Goal: Information Seeking & Learning: Learn about a topic

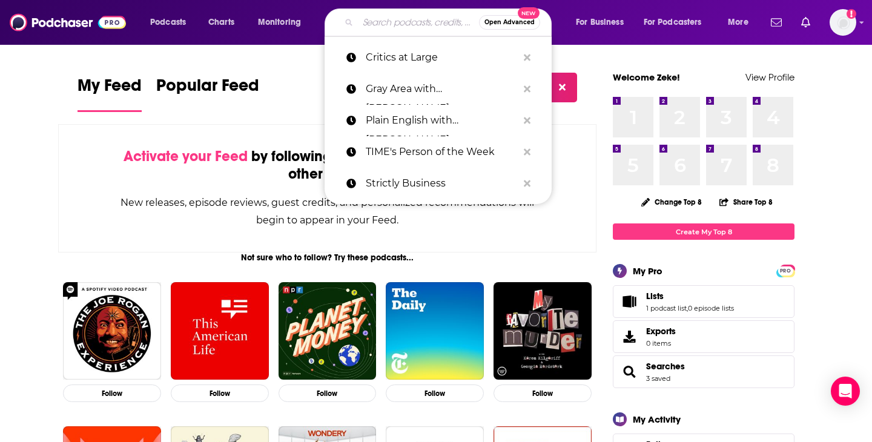
click at [406, 22] on input "Search podcasts, credits, & more..." at bounding box center [418, 22] width 121 height 19
paste input "Spolitics"
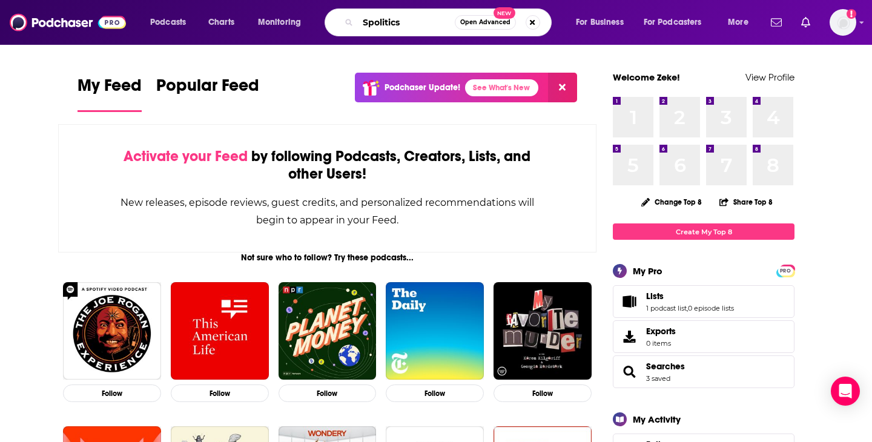
type input "Spolitics"
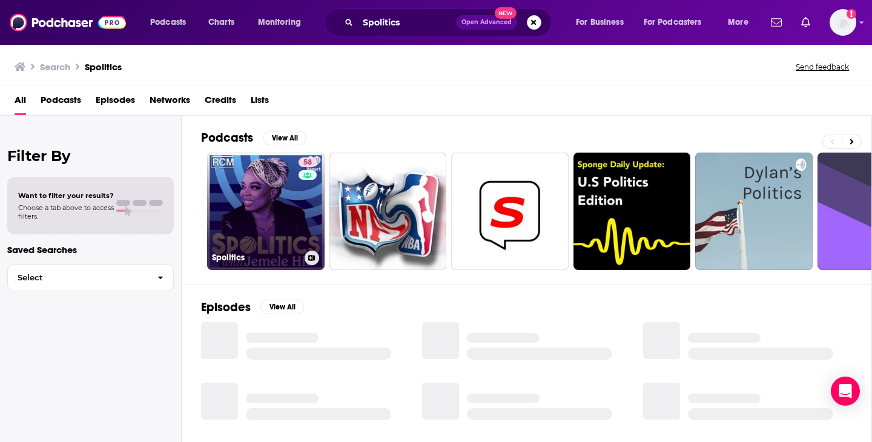
click at [266, 237] on link "58 Spolitics" at bounding box center [265, 211] width 117 height 117
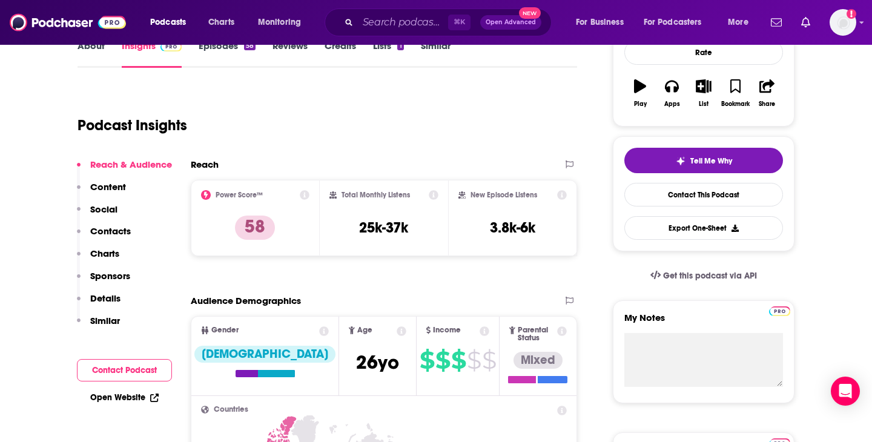
scroll to position [190, 0]
drag, startPoint x: 434, startPoint y: 226, endPoint x: 354, endPoint y: 226, distance: 79.9
click at [354, 226] on div "Total Monthly Listens 25k-37k" at bounding box center [384, 219] width 110 height 56
copy h3 "25k-37k"
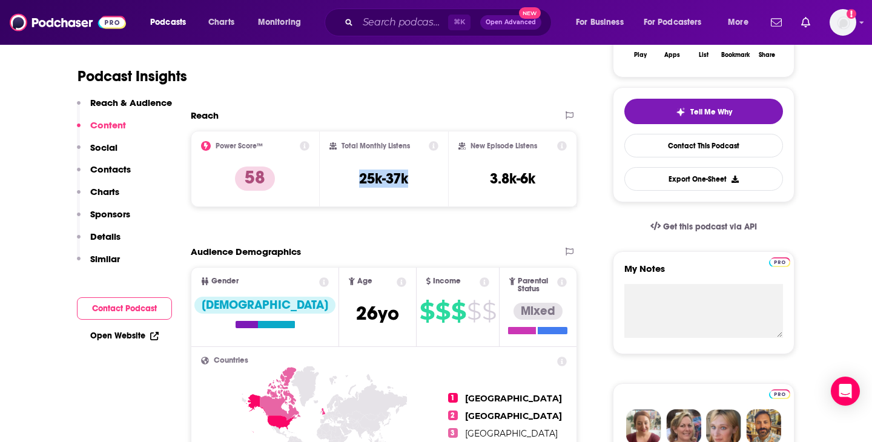
scroll to position [239, 0]
click at [434, 25] on input "Search podcasts, credits, & more..." at bounding box center [403, 22] width 90 height 19
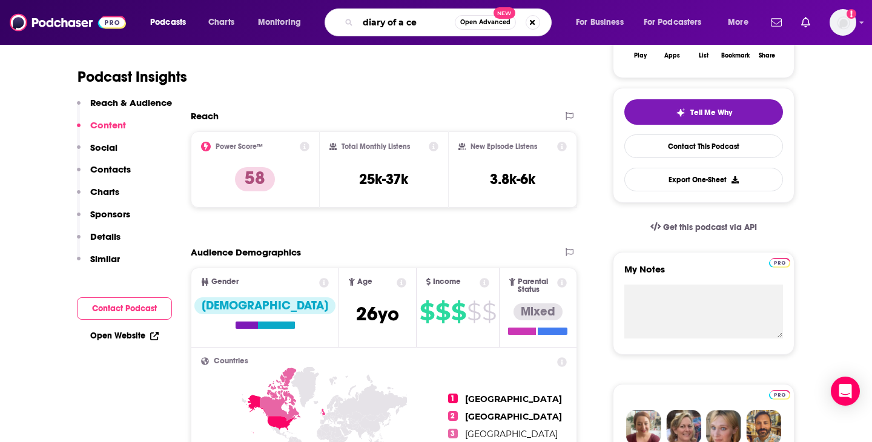
type input "diary of a ceo"
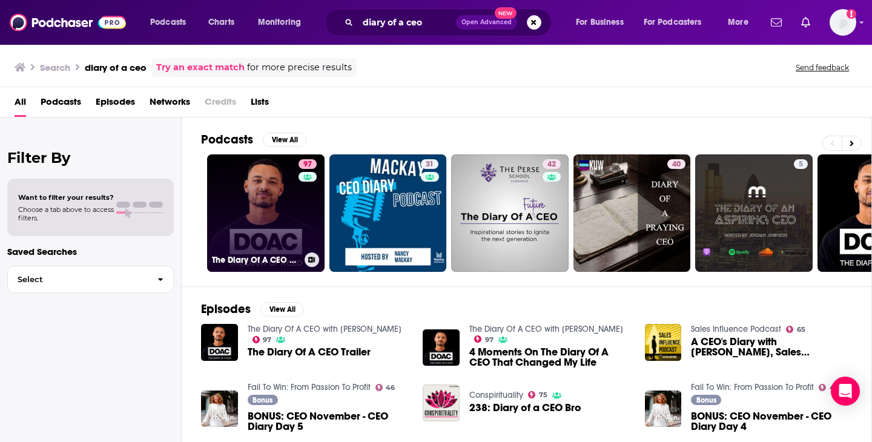
click at [267, 226] on link "97 The Diary Of A CEO with [PERSON_NAME]" at bounding box center [265, 212] width 117 height 117
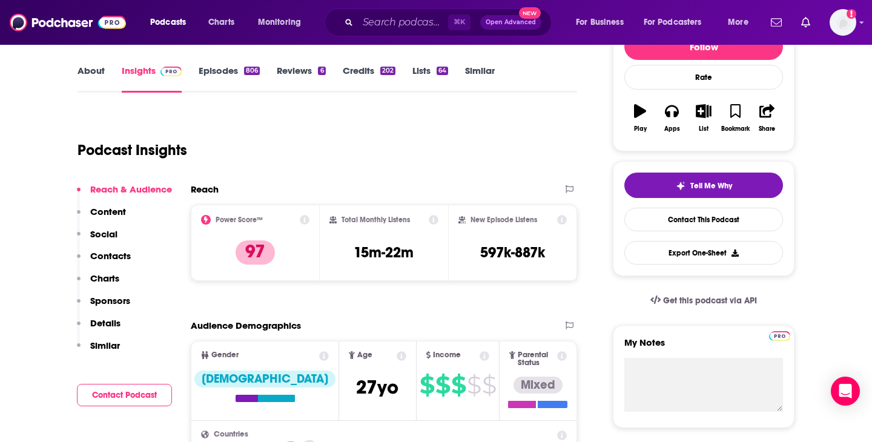
scroll to position [168, 0]
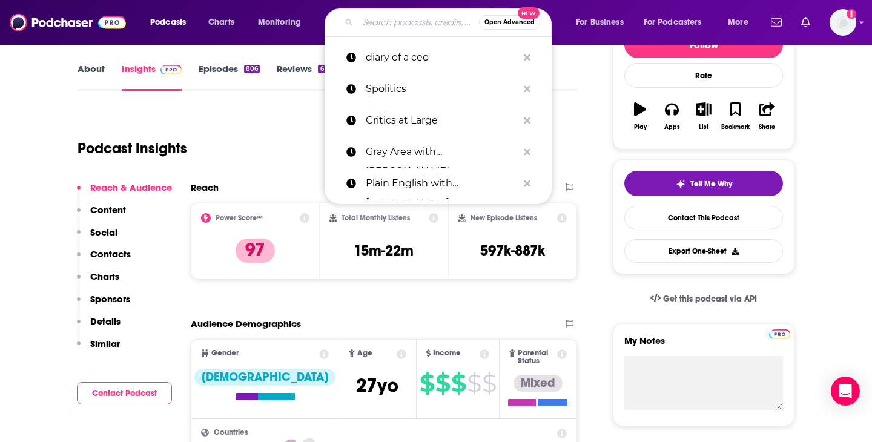
click at [403, 23] on input "Search podcasts, credits, & more..." at bounding box center [418, 22] width 121 height 19
paste input "360 with [PERSON_NAME]"
type input "360 with [PERSON_NAME]"
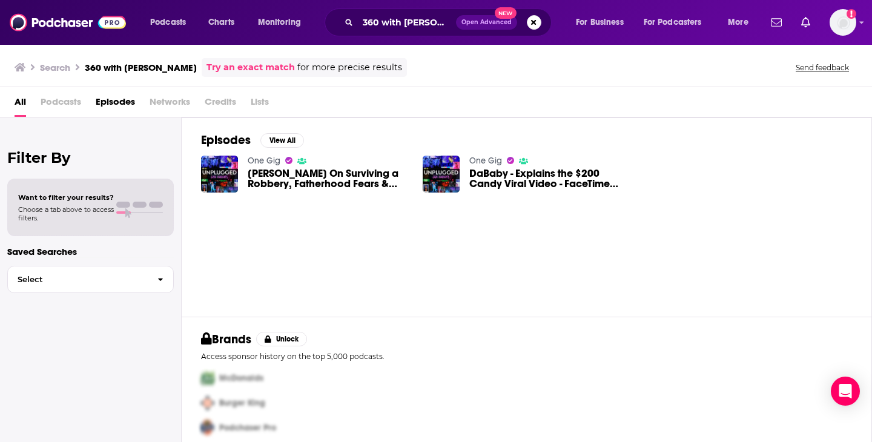
click at [401, 33] on div "360 with Speedy [PERSON_NAME] Open Advanced New" at bounding box center [438, 22] width 227 height 28
click at [402, 22] on input "360 with [PERSON_NAME]" at bounding box center [407, 22] width 98 height 19
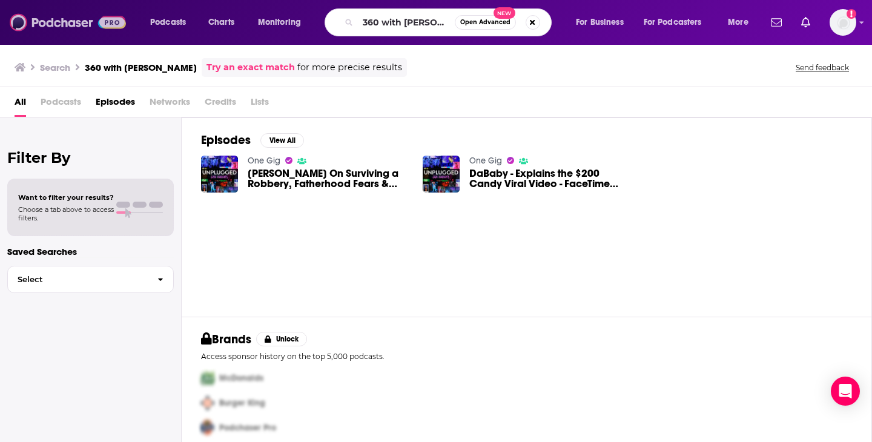
click at [76, 18] on img at bounding box center [68, 22] width 116 height 23
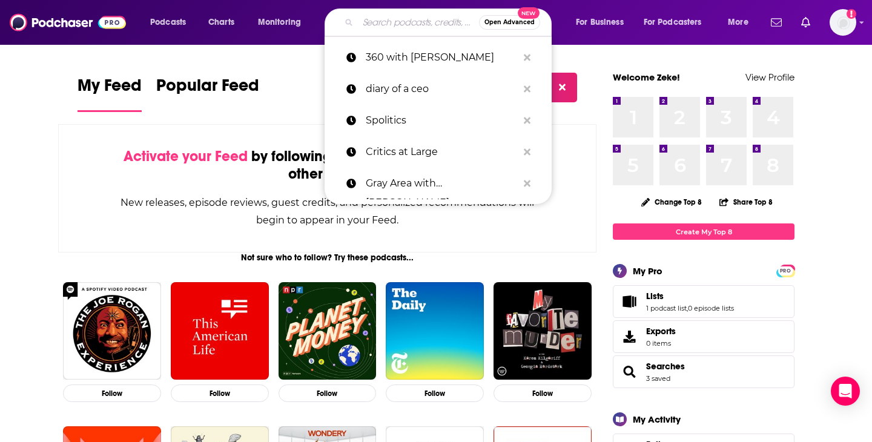
click at [373, 25] on input "Search podcasts, credits, & more..." at bounding box center [418, 22] width 121 height 19
paste input "360 with [PERSON_NAME]"
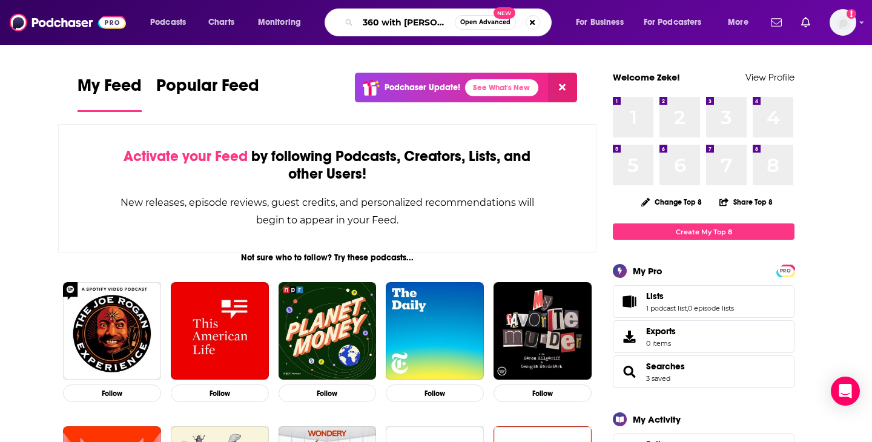
scroll to position [0, 30]
type input "360 with [PERSON_NAME]"
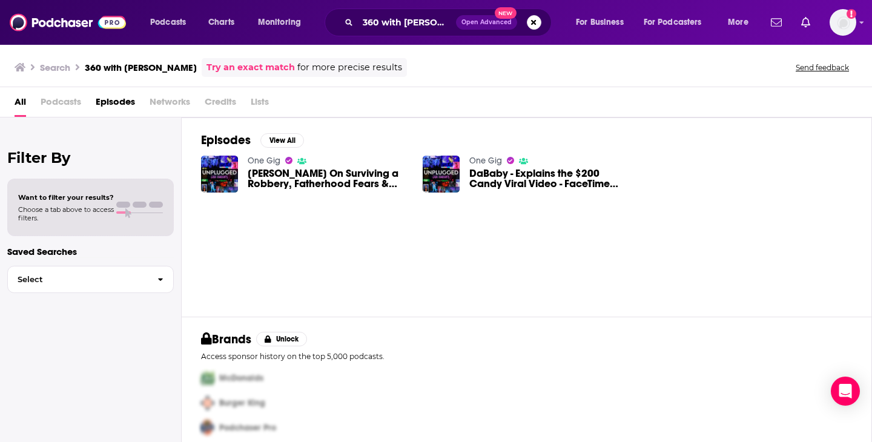
click at [53, 98] on span "Podcasts" at bounding box center [61, 104] width 41 height 25
click at [58, 103] on span "Podcasts" at bounding box center [61, 104] width 41 height 25
click at [18, 104] on span "All" at bounding box center [21, 104] width 12 height 25
click at [137, 64] on h3 "360 with [PERSON_NAME]" at bounding box center [141, 68] width 112 height 12
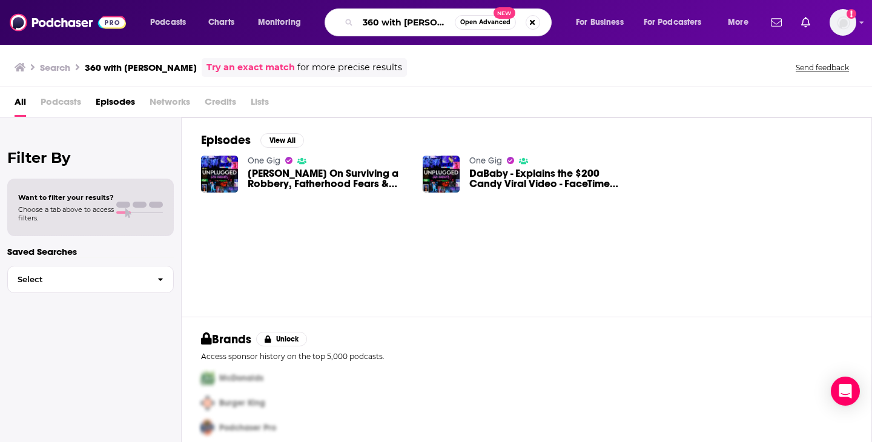
click at [420, 20] on input "360 with [PERSON_NAME]" at bounding box center [406, 22] width 97 height 19
click at [539, 21] on button "Search podcasts, credits, & more..." at bounding box center [533, 22] width 15 height 15
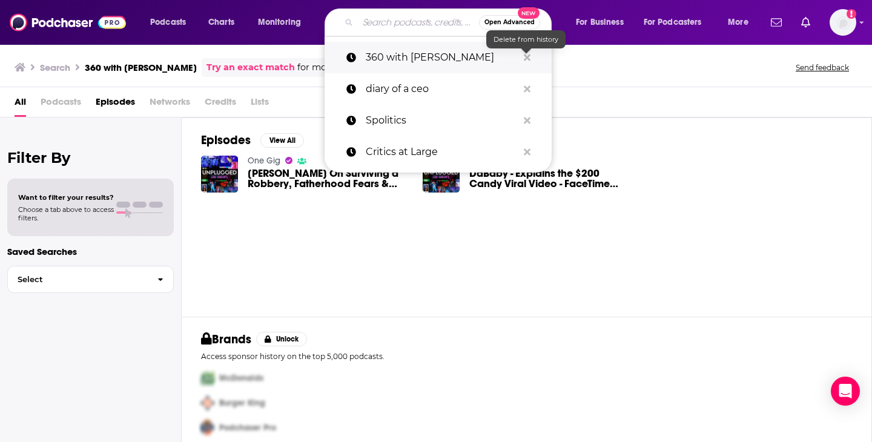
click at [526, 60] on icon "Search podcasts, credits, & more..." at bounding box center [527, 58] width 7 height 10
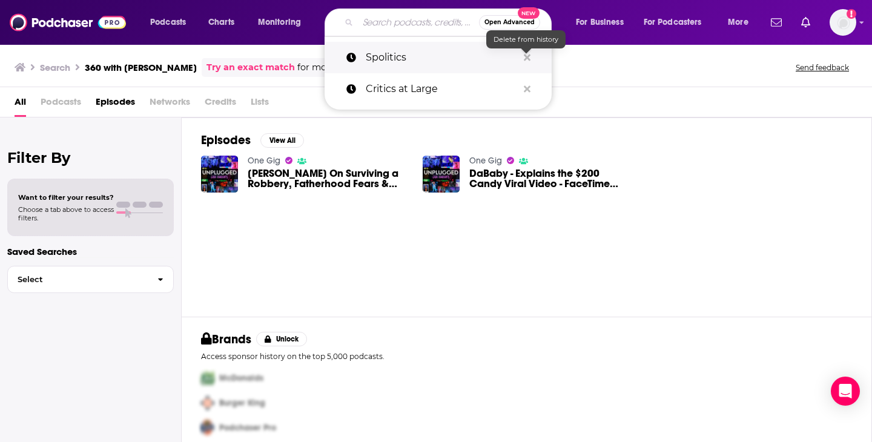
click at [526, 60] on icon "Search podcasts, credits, & more..." at bounding box center [527, 58] width 7 height 10
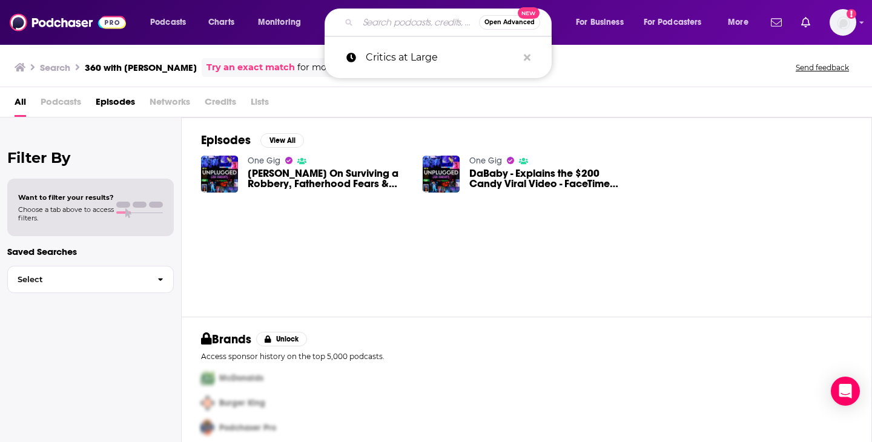
click at [394, 24] on input "Search podcasts, credits, & more..." at bounding box center [418, 22] width 121 height 19
paste input "360 with [PERSON_NAME]"
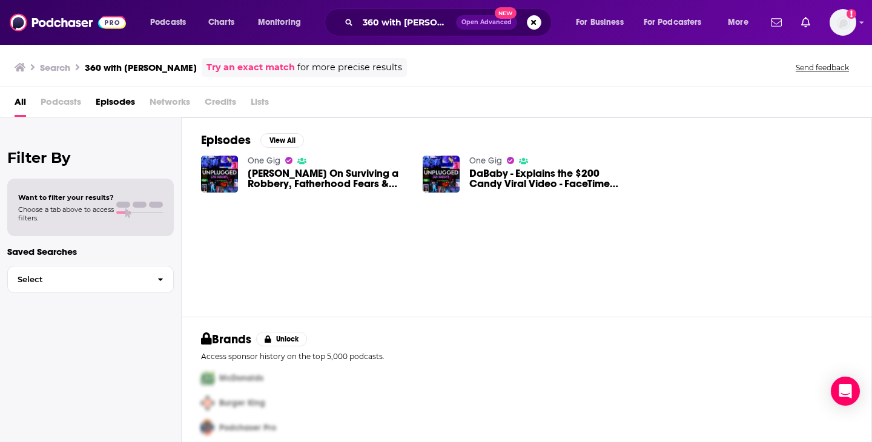
scroll to position [10, 0]
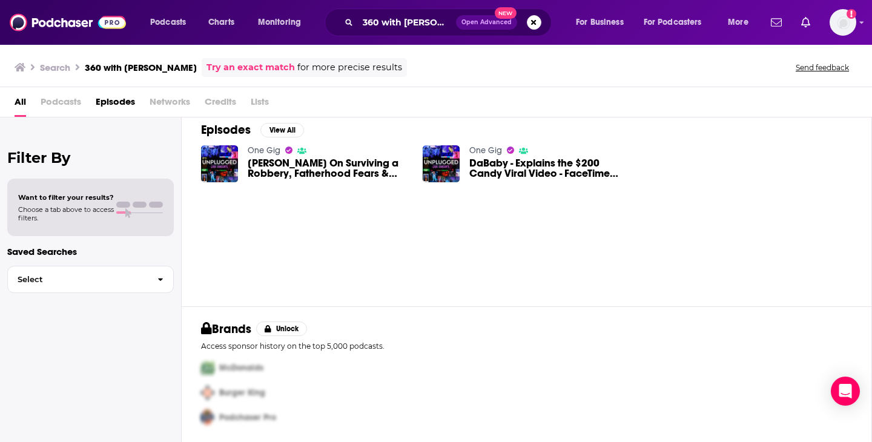
click at [61, 117] on div "Filter By Want to filter your results? Choose a tab above to access filters. Sa…" at bounding box center [91, 338] width 182 height 442
click at [61, 97] on span "Podcasts" at bounding box center [61, 104] width 41 height 25
click at [12, 108] on div "All Podcasts Episodes Networks Credits Lists" at bounding box center [436, 102] width 872 height 30
click at [17, 104] on span "All" at bounding box center [21, 104] width 12 height 25
click at [436, 25] on input "360 with [PERSON_NAME]" at bounding box center [407, 22] width 98 height 19
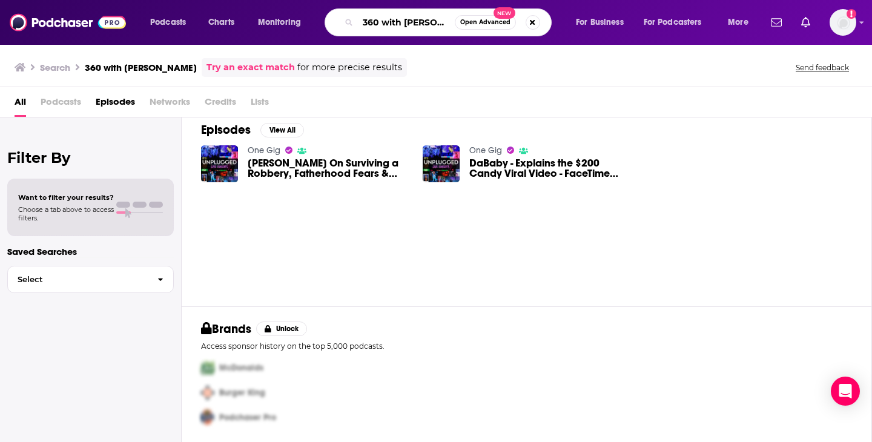
scroll to position [0, 27]
drag, startPoint x: 365, startPoint y: 24, endPoint x: 503, endPoint y: 28, distance: 138.7
click at [503, 28] on div "360 with Speedy [PERSON_NAME] Open Advanced New" at bounding box center [438, 22] width 227 height 28
type input "\"
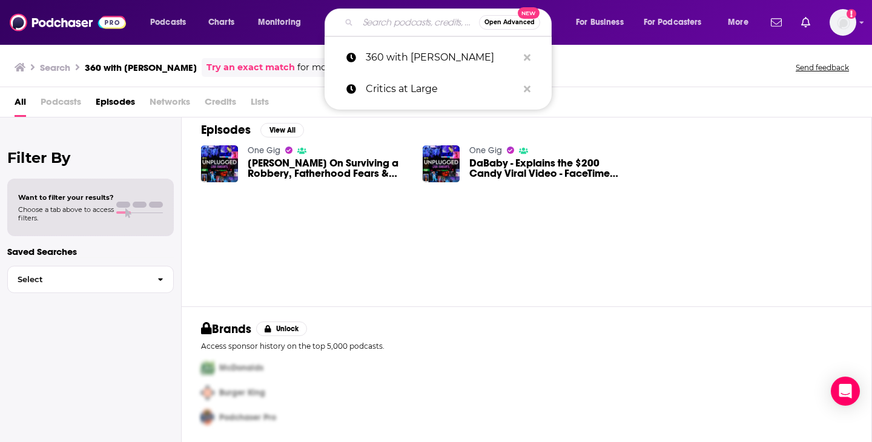
scroll to position [0, 0]
paste input "The Deal with [PERSON_NAME] and [PERSON_NAME]"
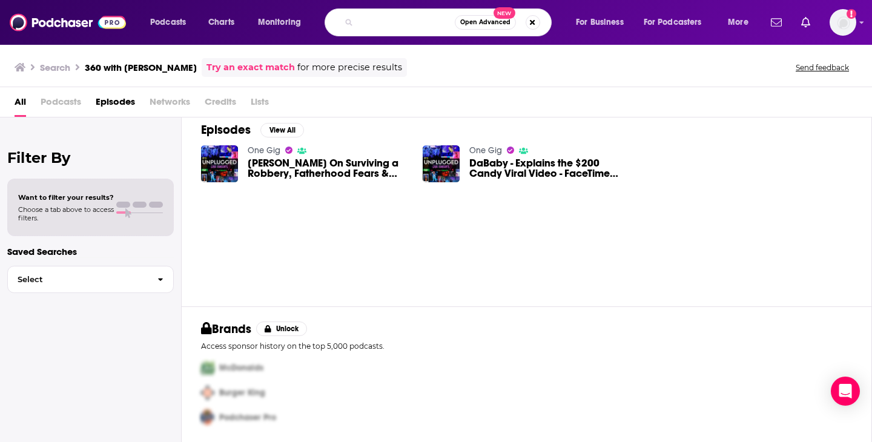
type input "The Deal with [PERSON_NAME] and [PERSON_NAME]"
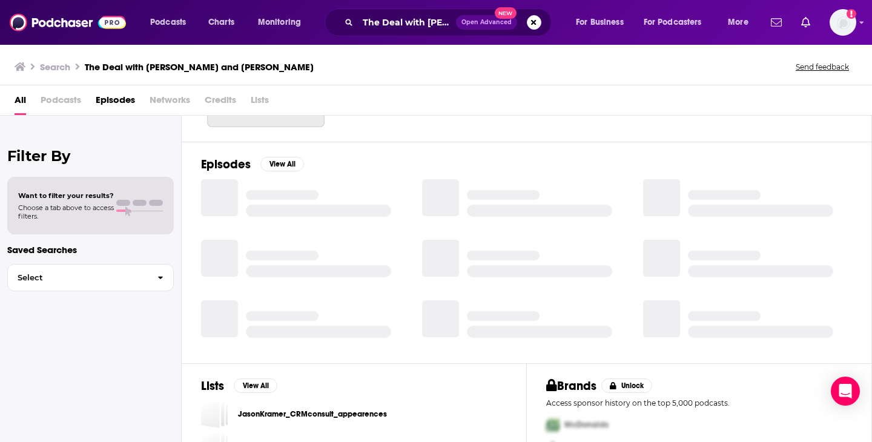
scroll to position [179, 0]
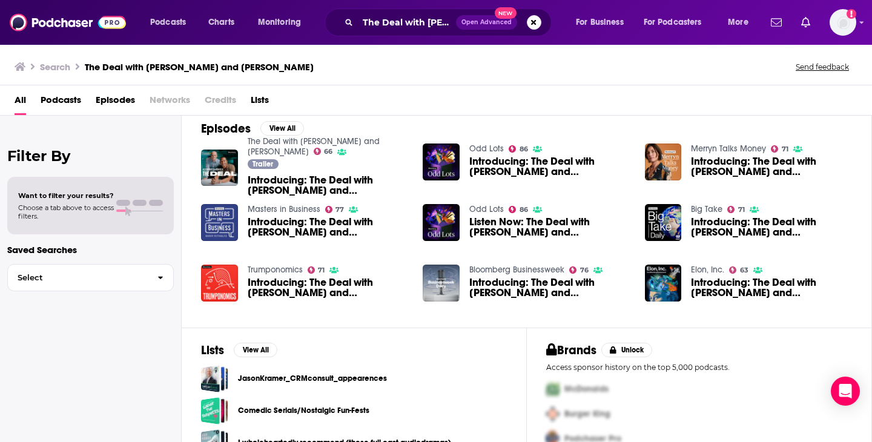
click at [72, 101] on span "Podcasts" at bounding box center [61, 102] width 41 height 25
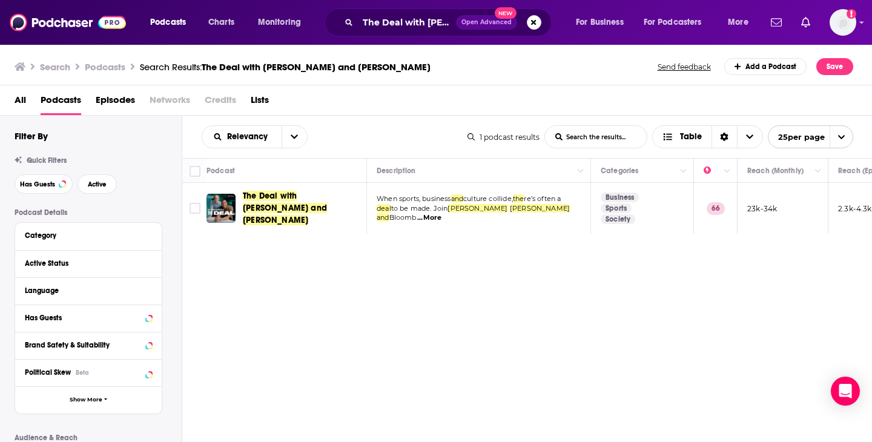
click at [295, 209] on span "The Deal with [PERSON_NAME] and [PERSON_NAME]" at bounding box center [285, 208] width 84 height 35
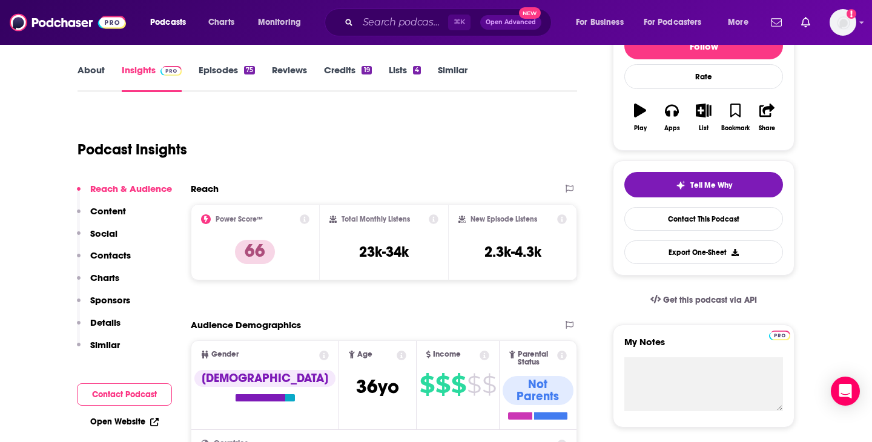
scroll to position [198, 0]
